Goal: Task Accomplishment & Management: Manage account settings

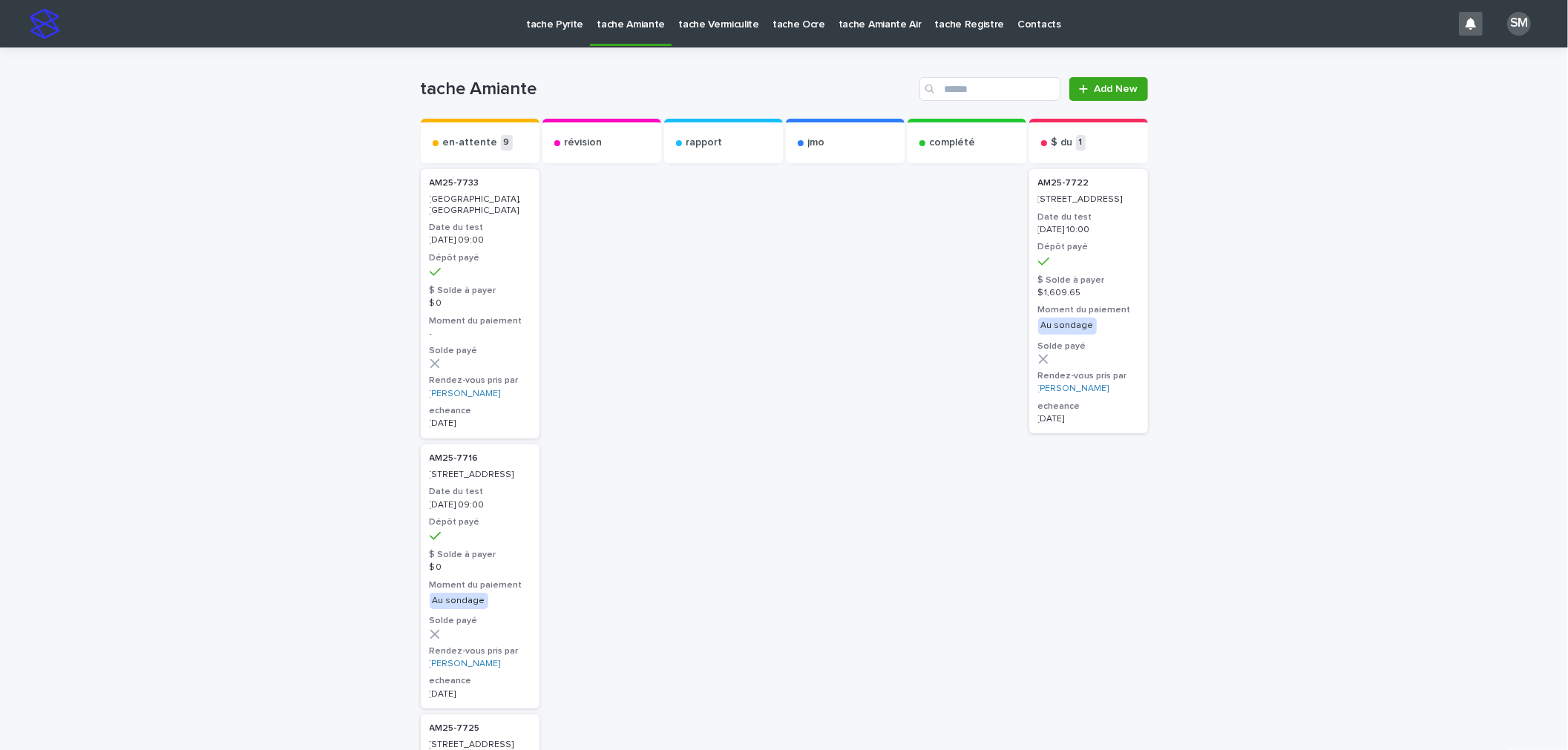
click at [540, 24] on p "tache Pyrite" at bounding box center [555, 16] width 57 height 31
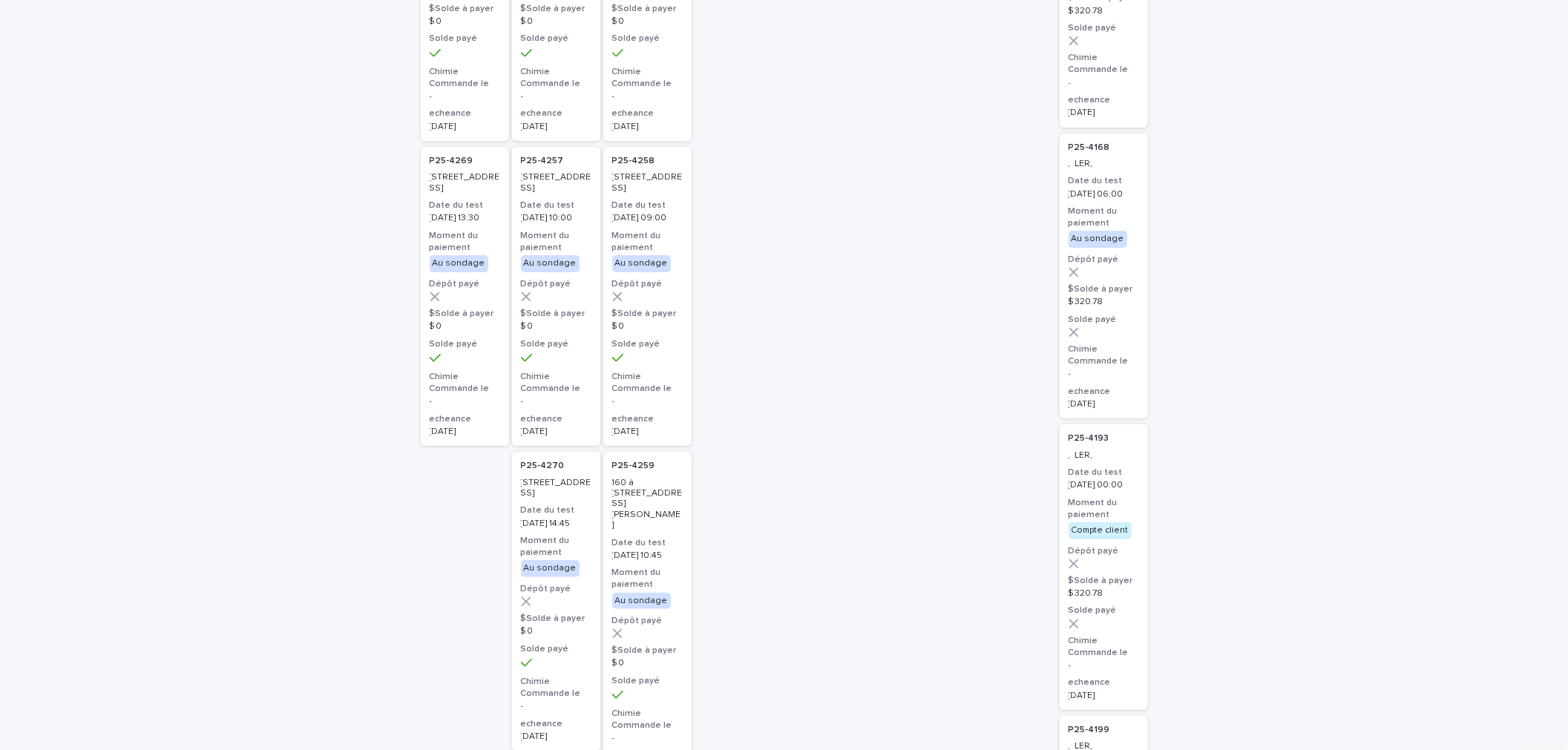
scroll to position [329, 0]
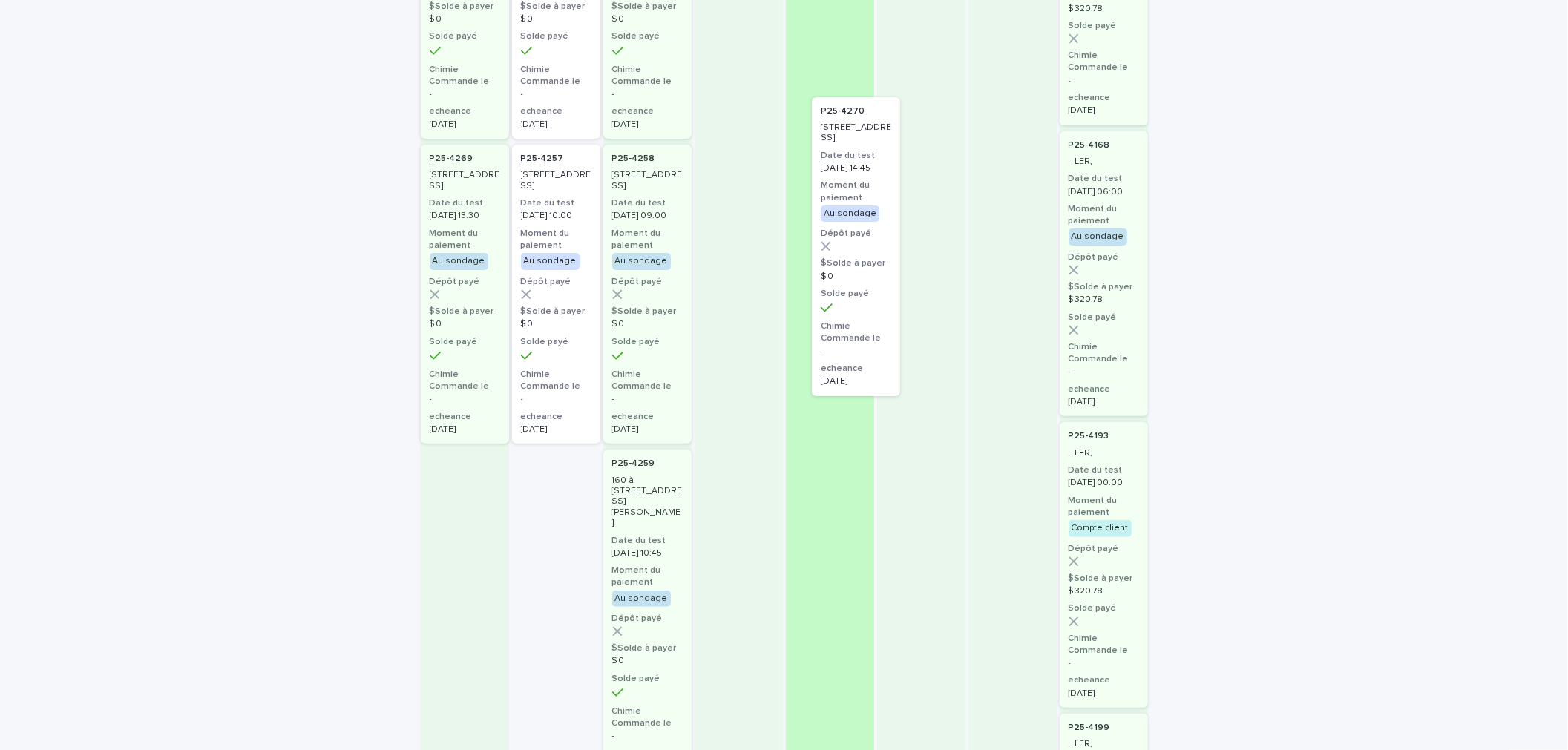
drag, startPoint x: 541, startPoint y: 526, endPoint x: 850, endPoint y: 151, distance: 485.9
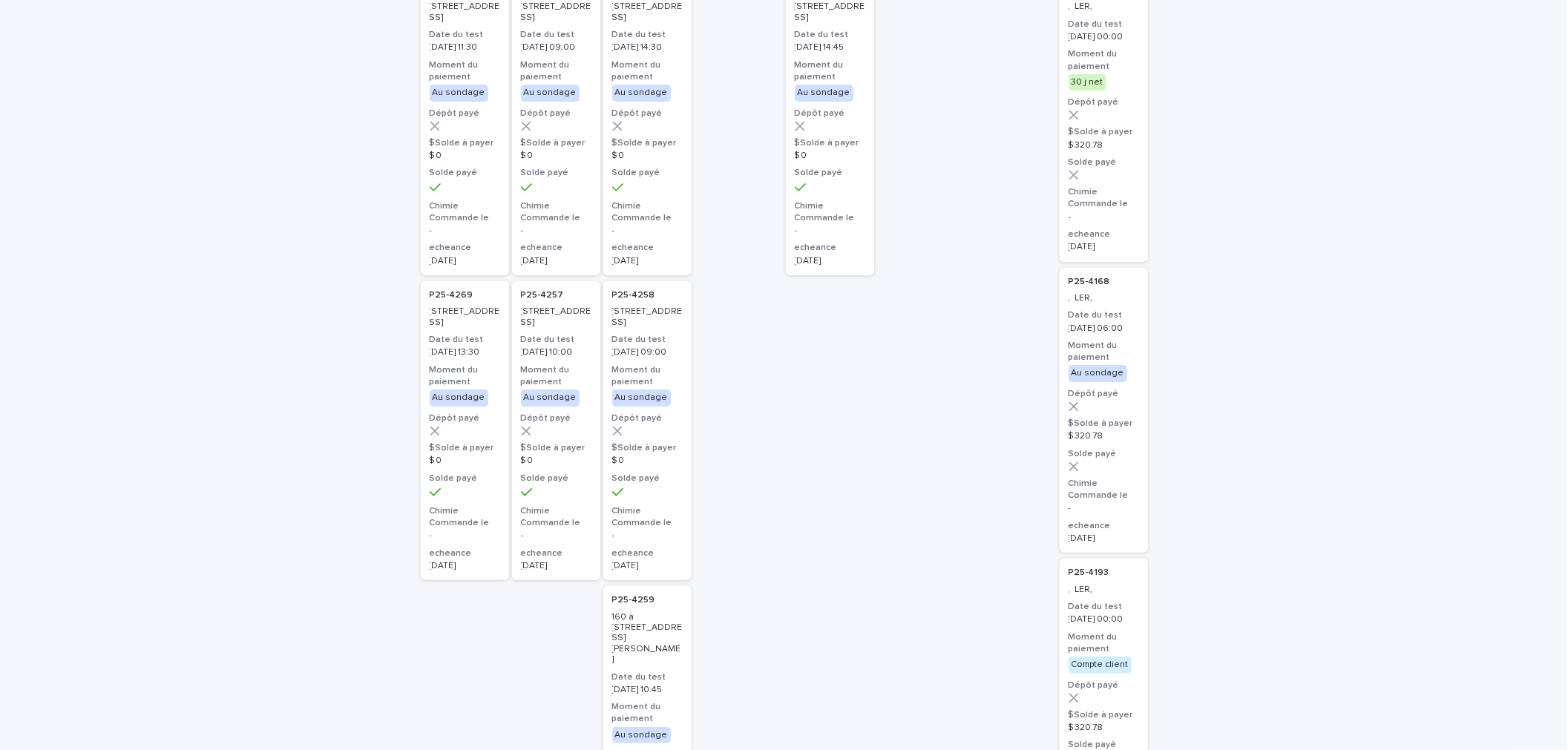
scroll to position [0, 0]
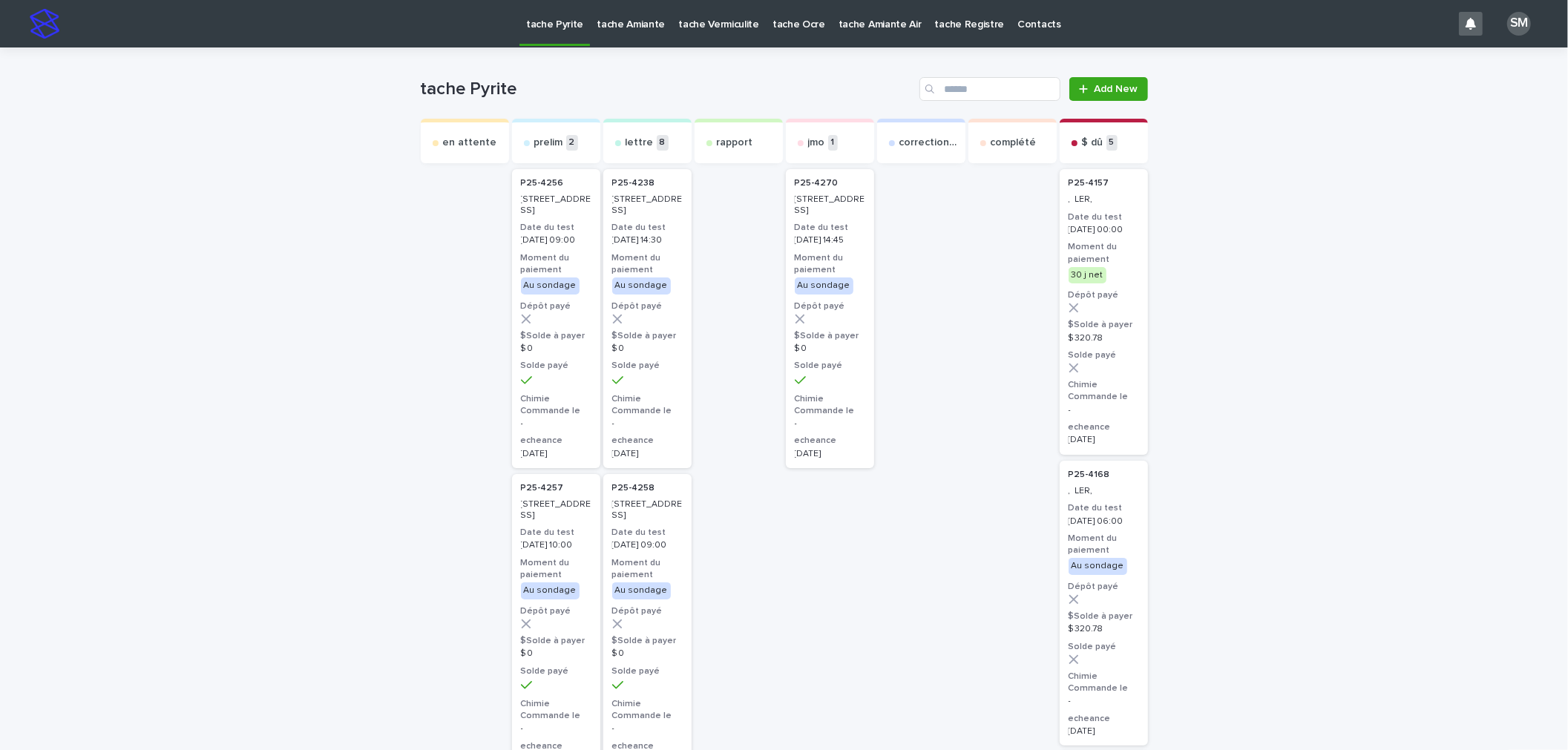
click at [795, 266] on h3 "Moment du paiement" at bounding box center [830, 264] width 71 height 24
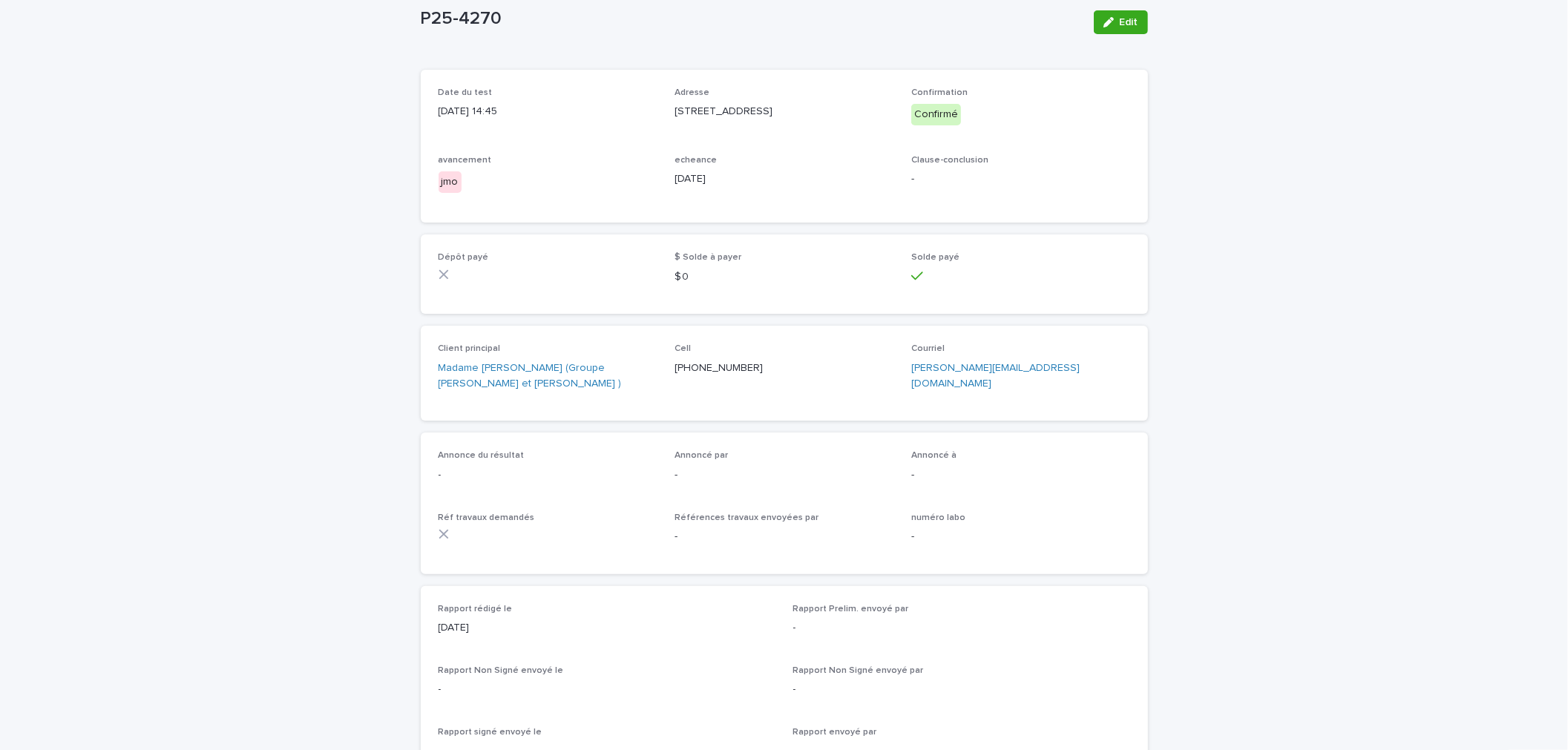
scroll to position [165, 0]
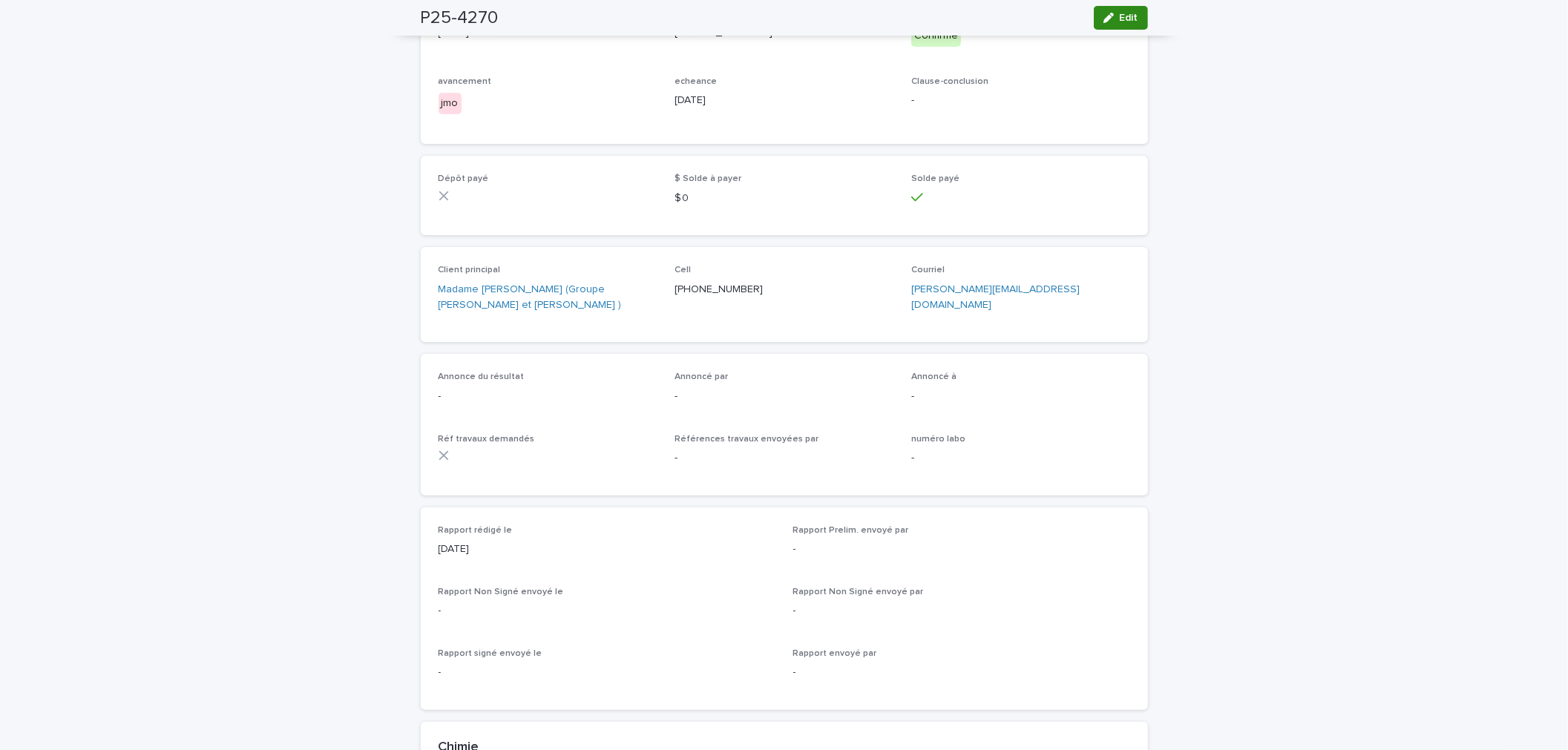
click at [1120, 15] on span "Edit" at bounding box center [1129, 17] width 19 height 10
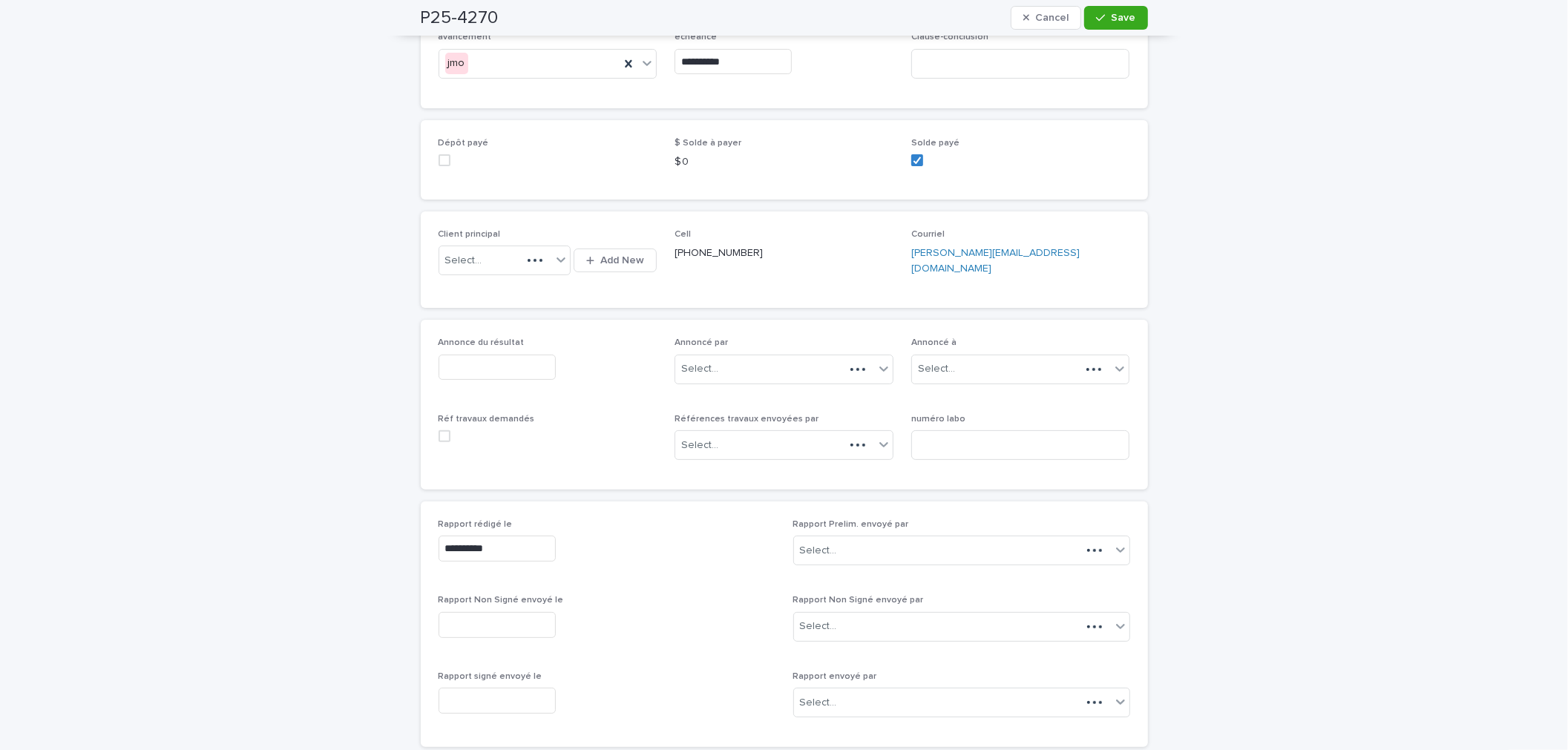
scroll to position [247, 0]
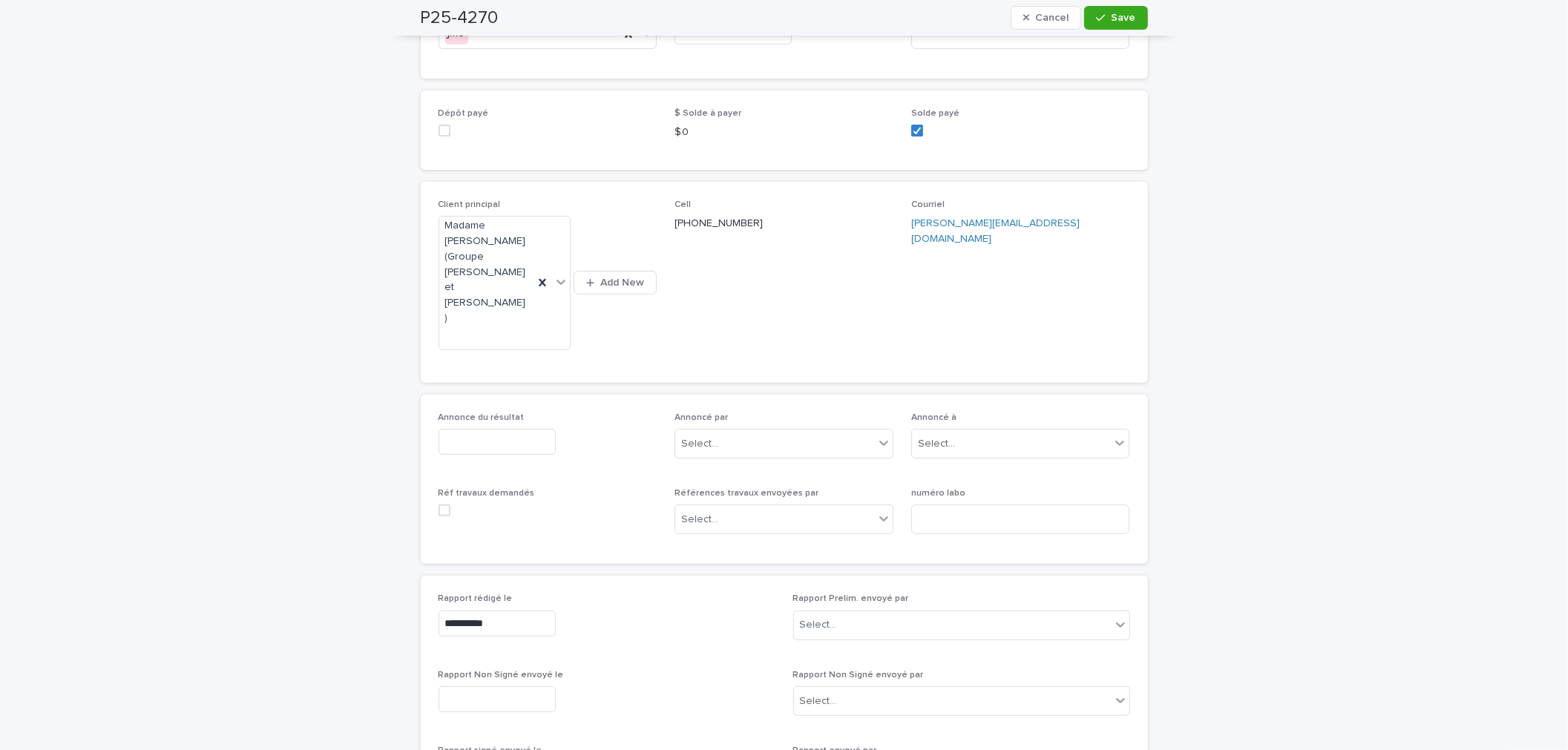
click at [972, 488] on p "numéro labo" at bounding box center [1020, 493] width 219 height 10
click at [965, 504] on input at bounding box center [1020, 519] width 219 height 30
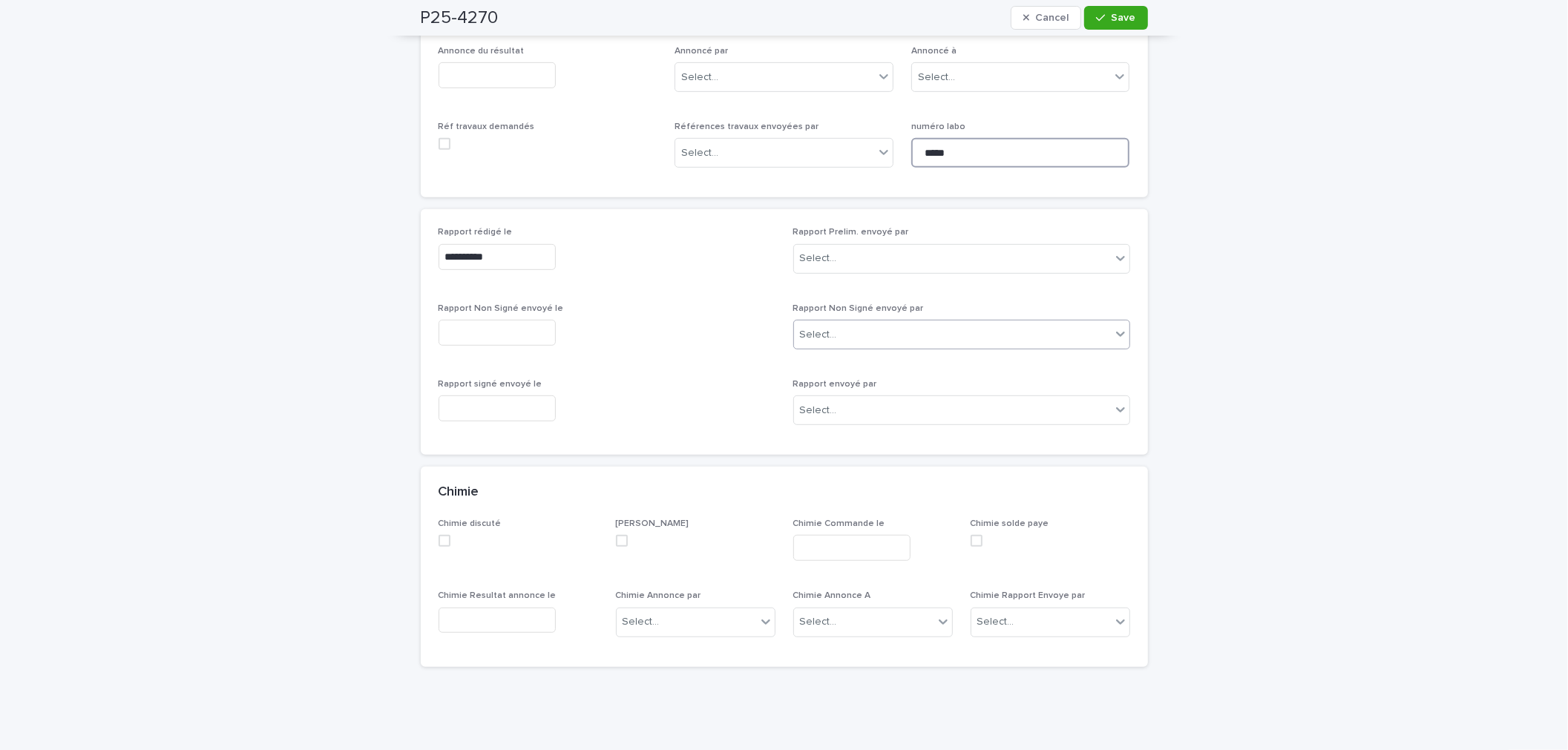
scroll to position [366, 0]
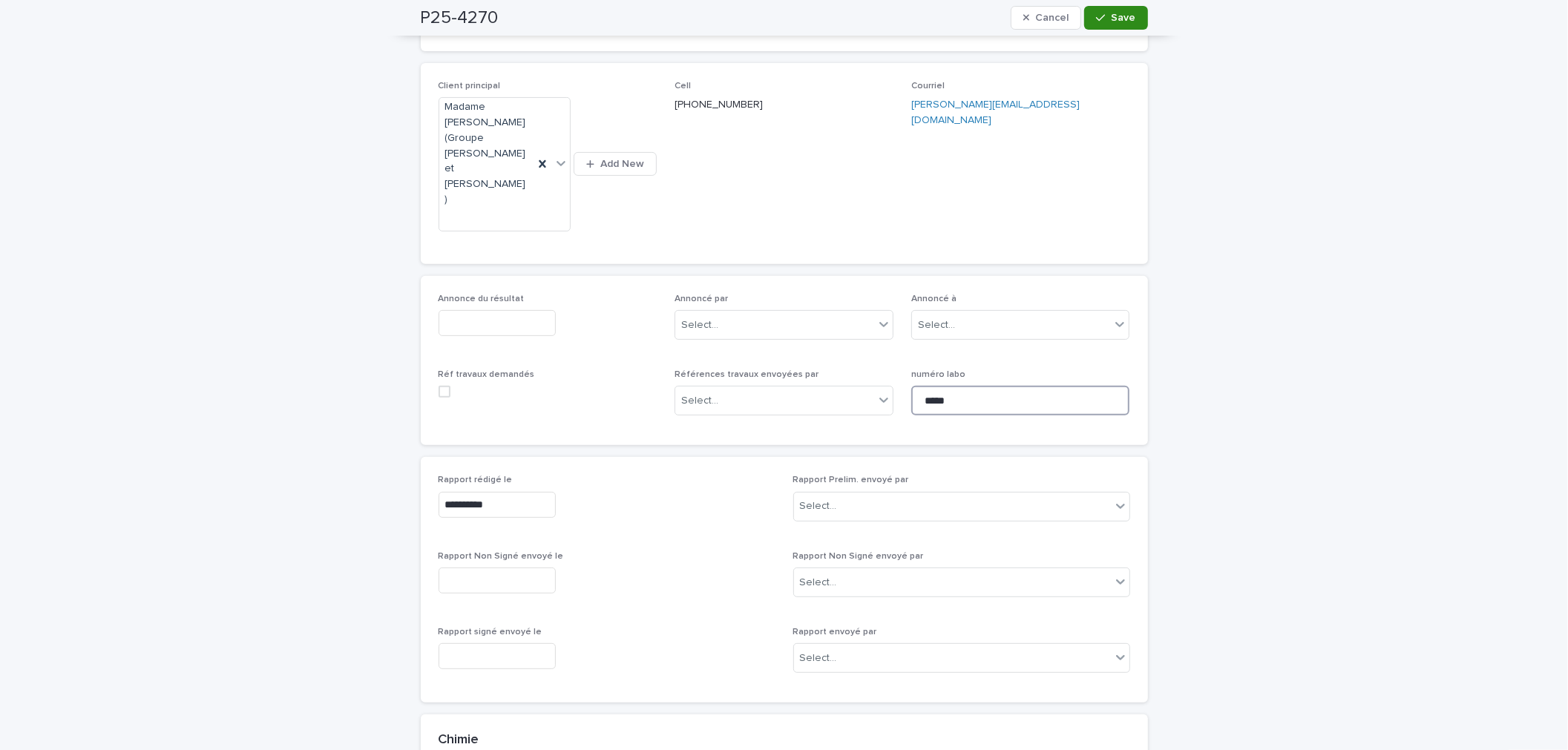
type input "*****"
click at [1094, 25] on button "Save" at bounding box center [1116, 18] width 63 height 24
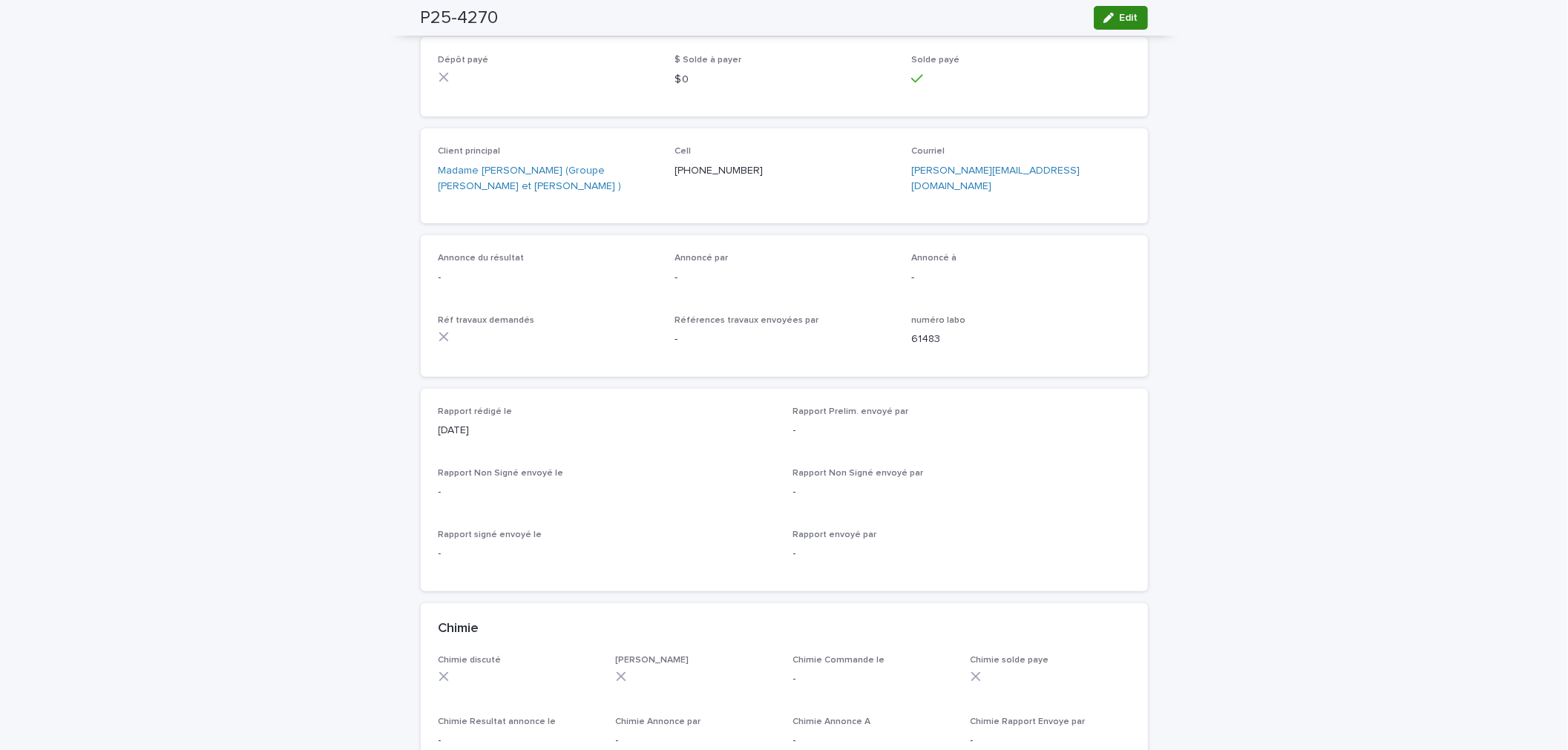
click at [1103, 14] on icon "button" at bounding box center [1108, 17] width 10 height 10
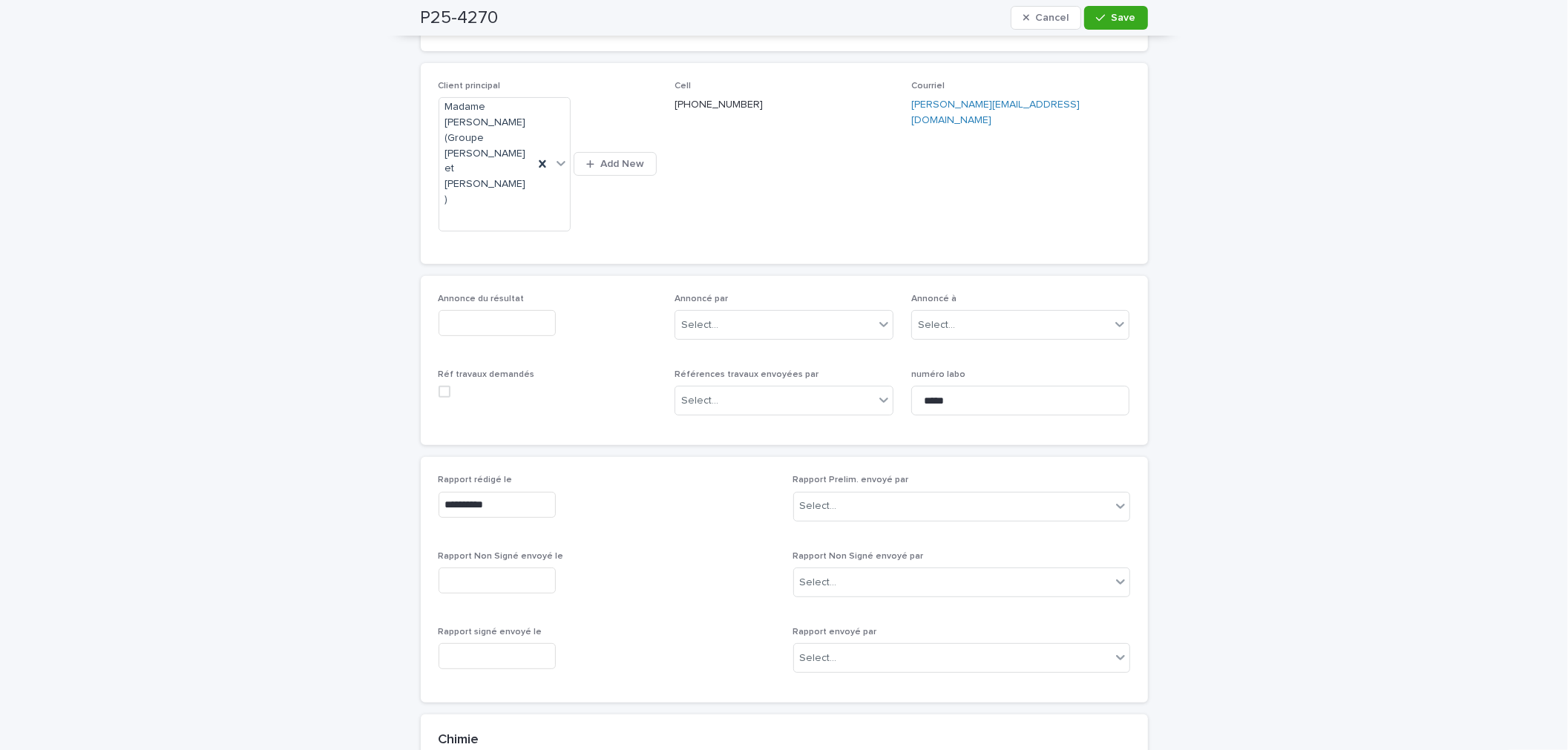
click at [523, 310] on input "text" at bounding box center [497, 322] width 117 height 26
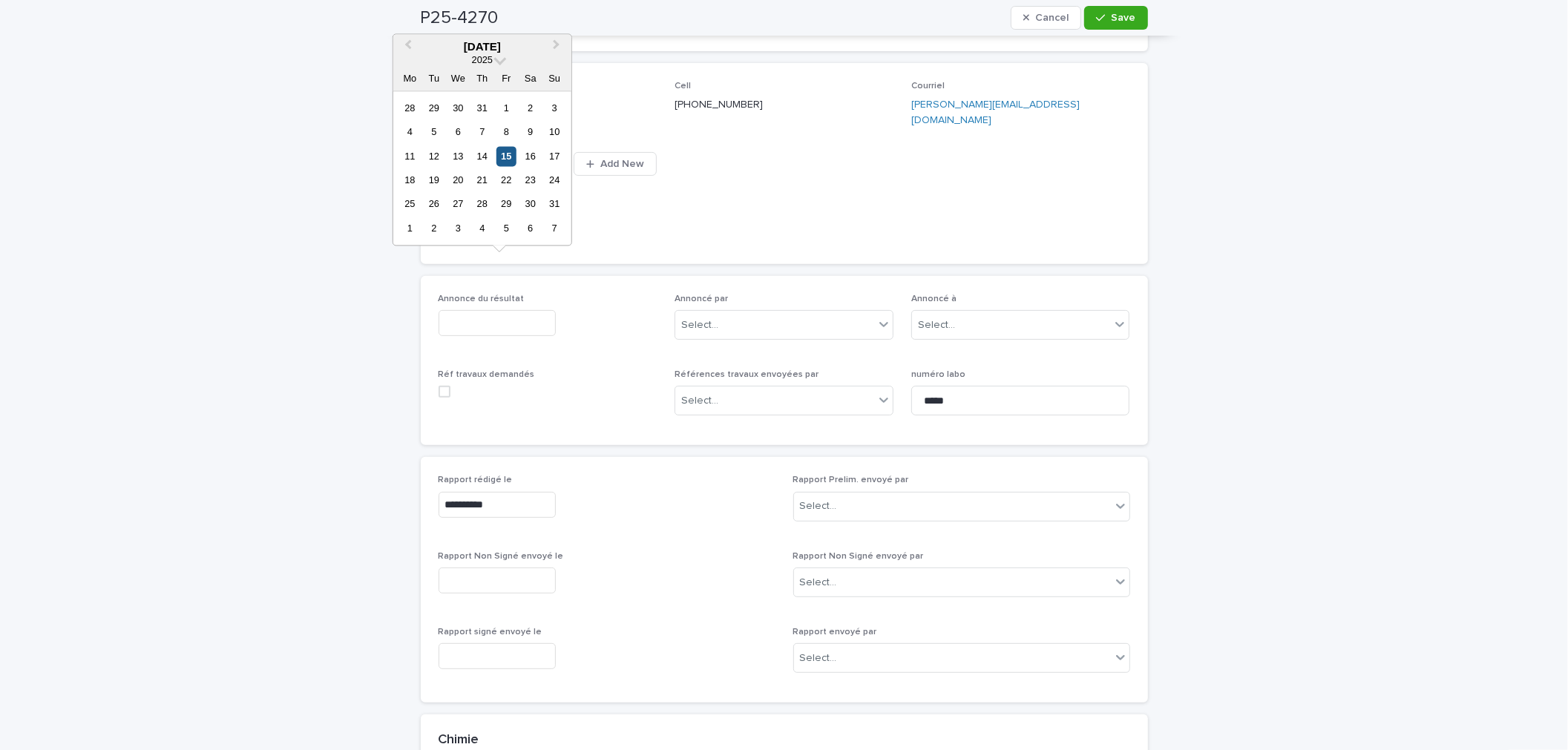
click at [500, 158] on div "15" at bounding box center [507, 156] width 20 height 20
type input "**********"
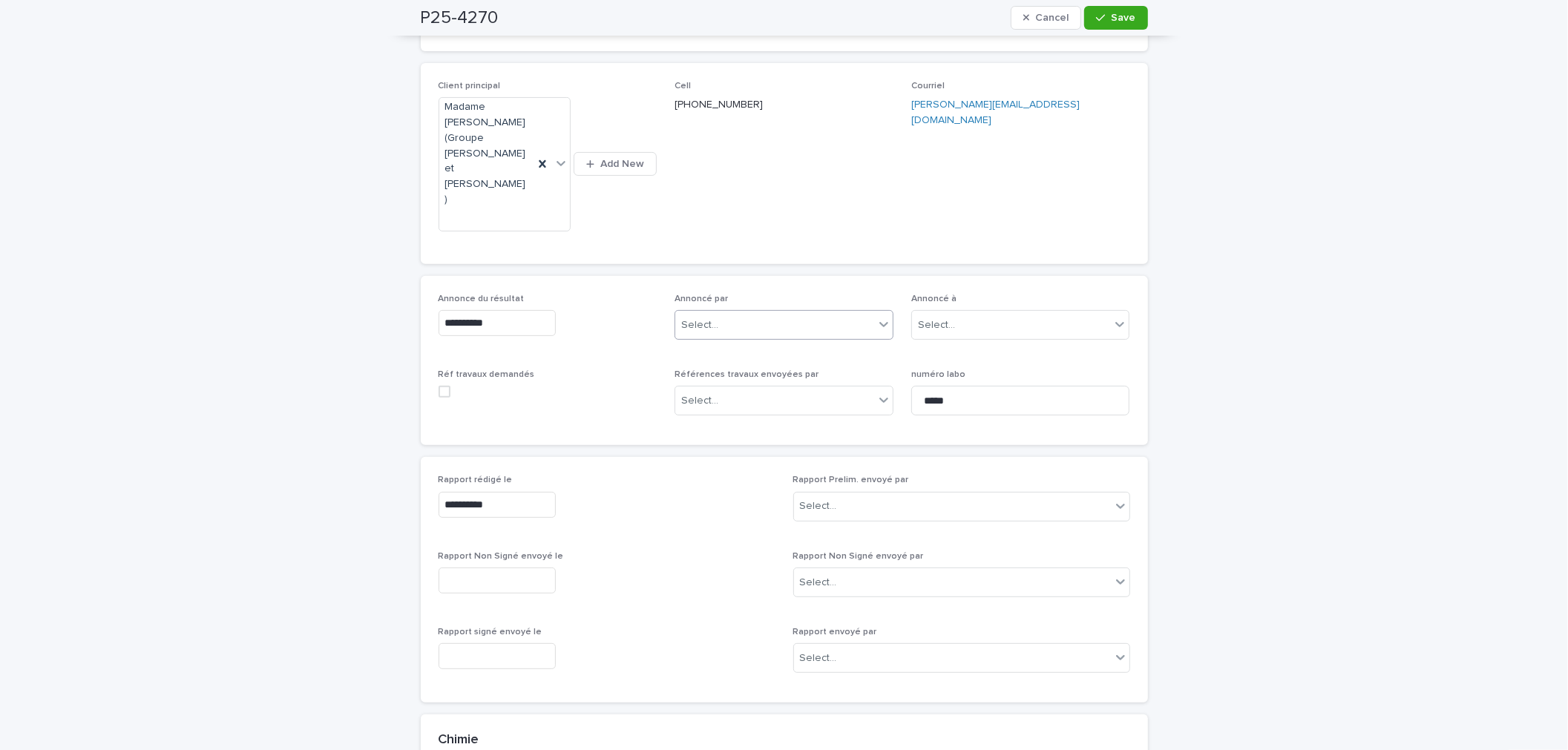
click at [737, 313] on div "Select..." at bounding box center [775, 325] width 199 height 24
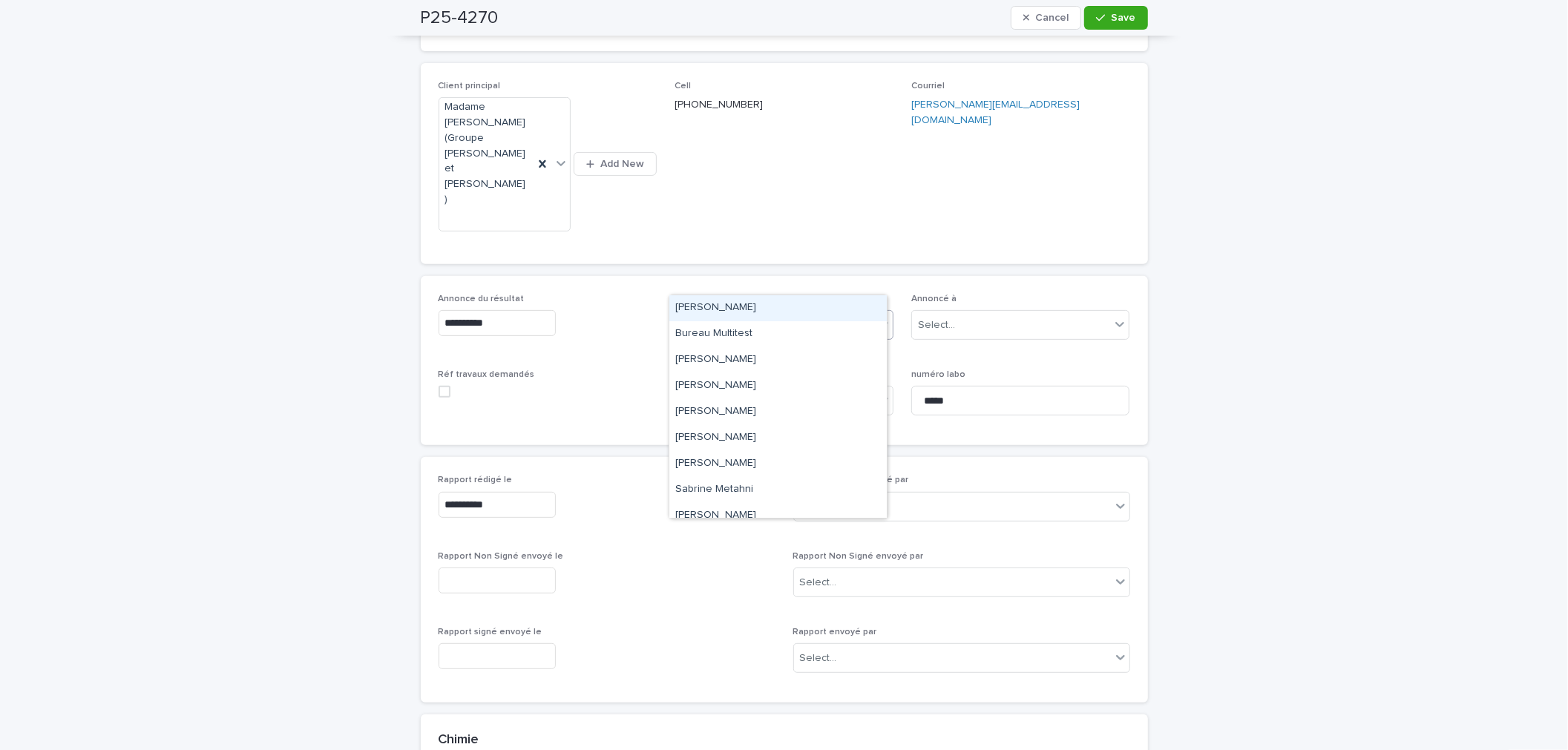
type input "**"
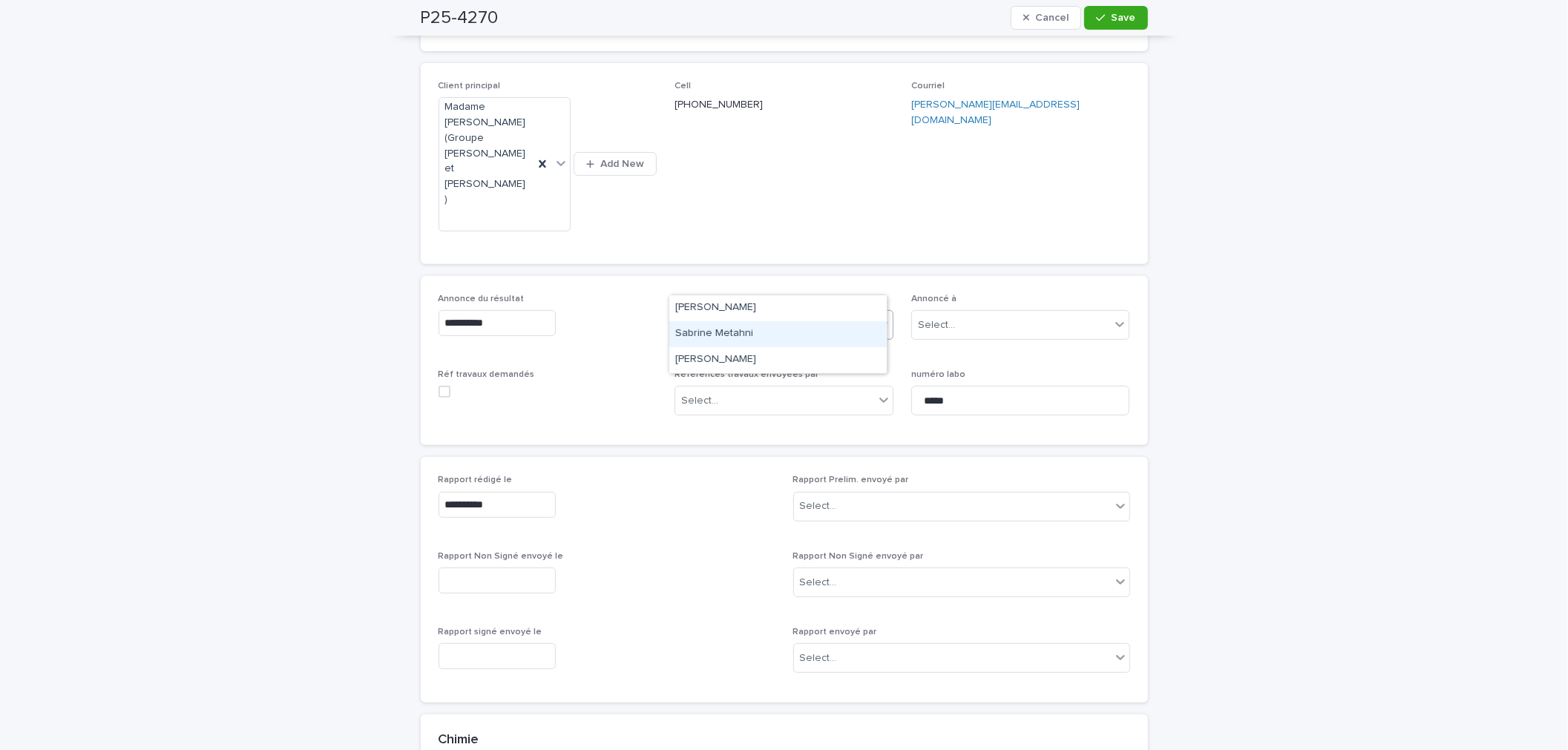
click at [732, 334] on div "Sabrine Metahni" at bounding box center [778, 333] width 217 height 26
click at [1098, 27] on button "Save" at bounding box center [1116, 18] width 63 height 24
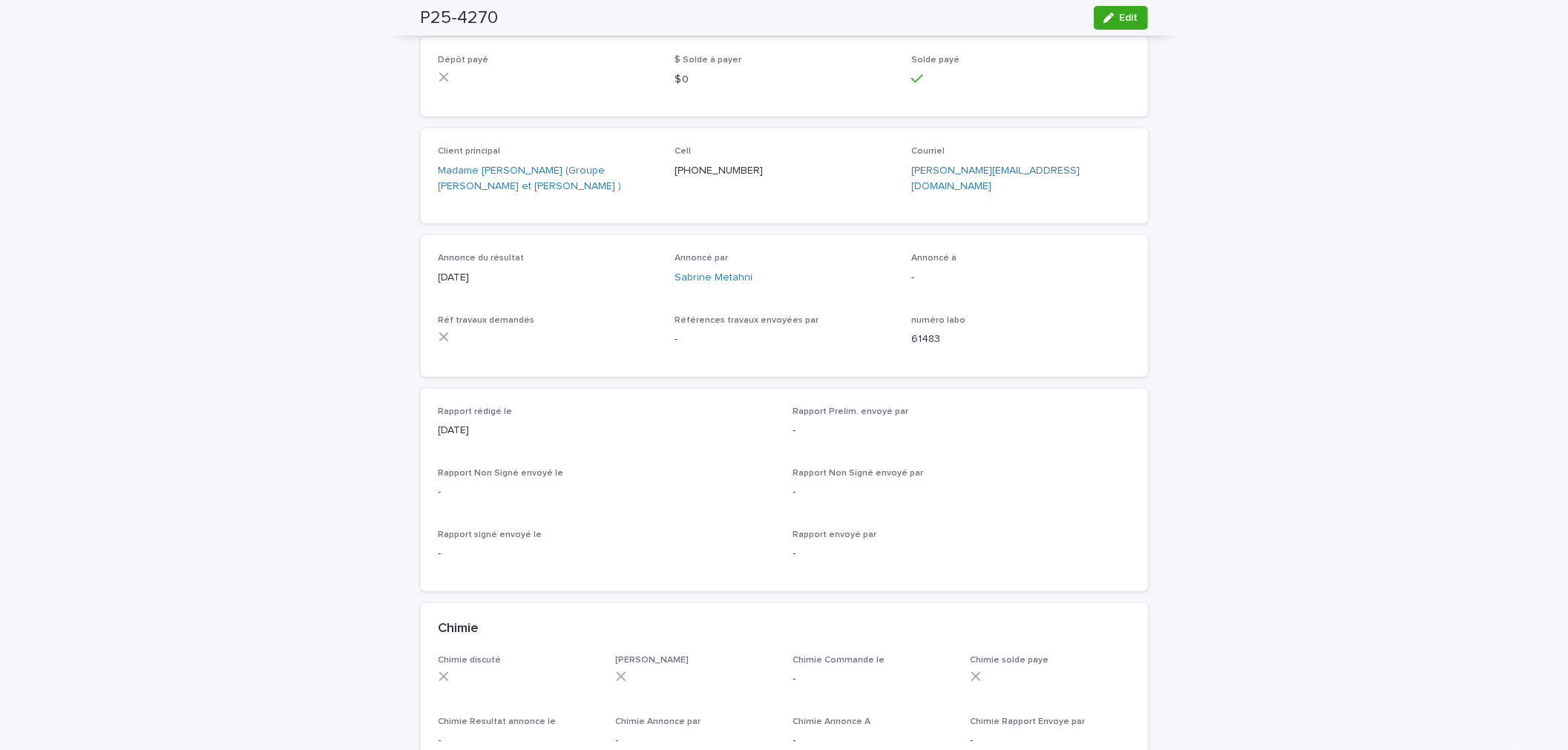
scroll to position [0, 0]
